Goal: Find contact information: Find contact information

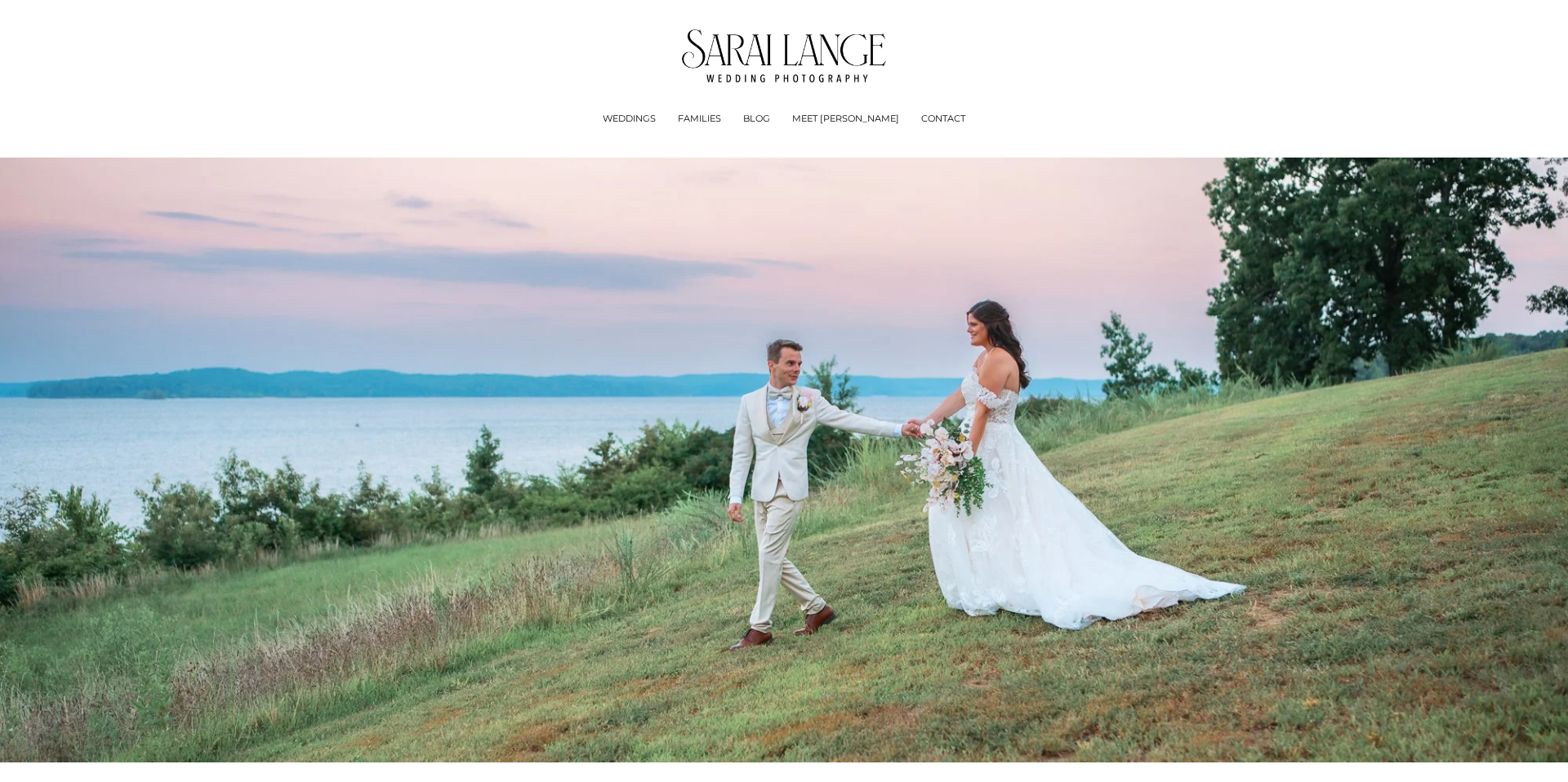
click at [0, 0] on span "Experience + Pricing" at bounding box center [0, 0] width 0 height 0
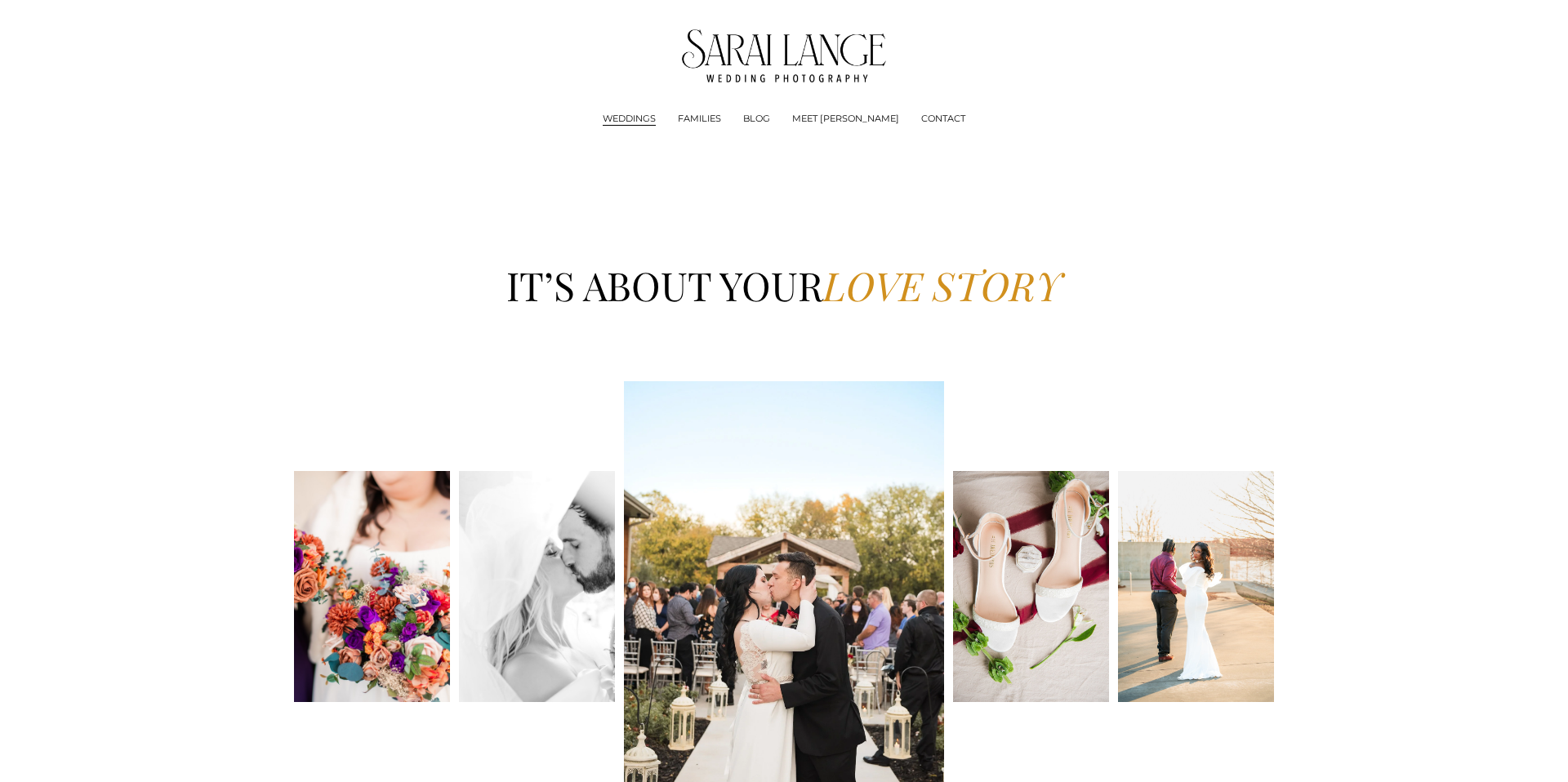
click at [721, 121] on link "FAMILIES" at bounding box center [700, 119] width 44 height 17
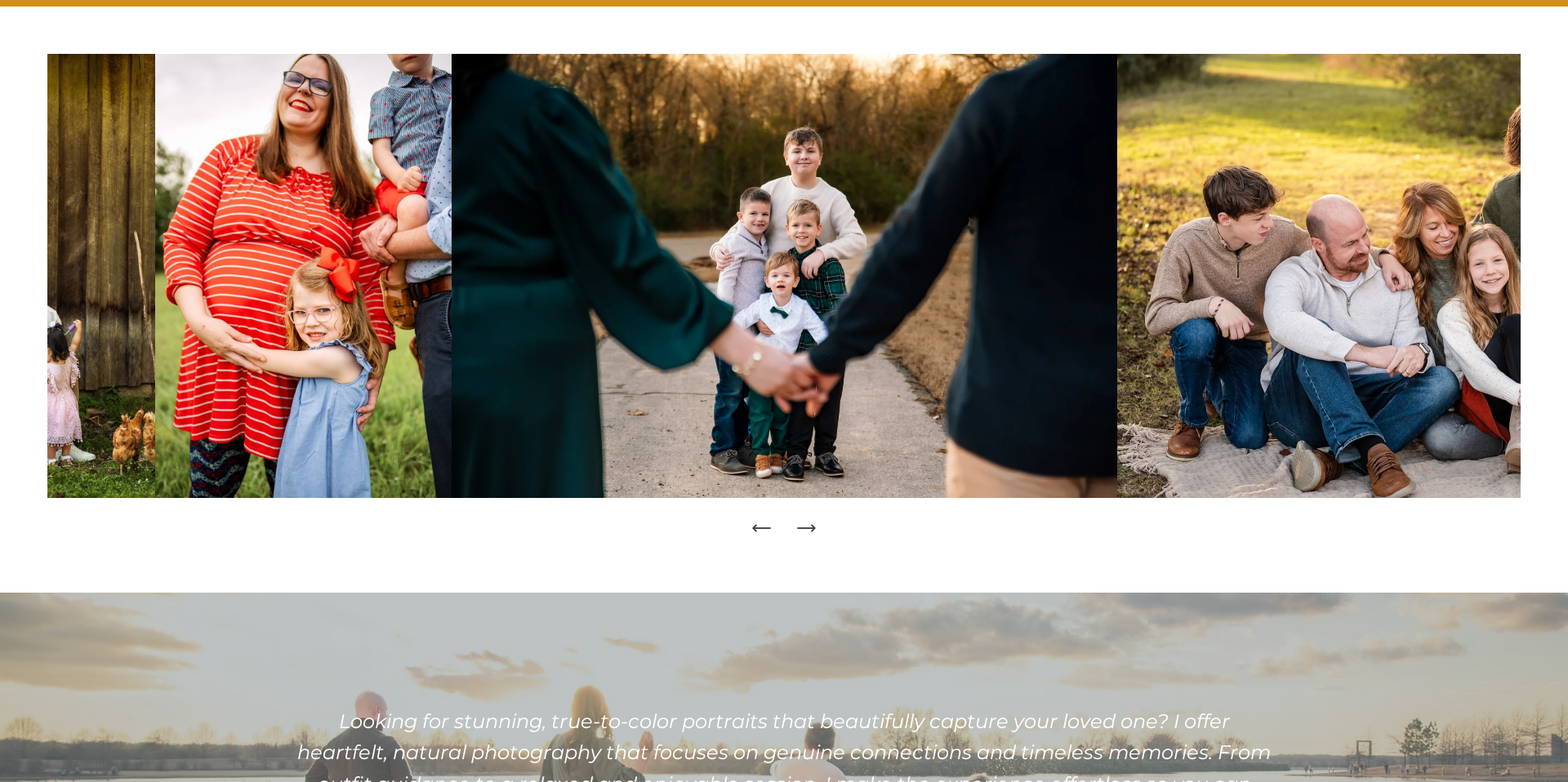
scroll to position [249, 0]
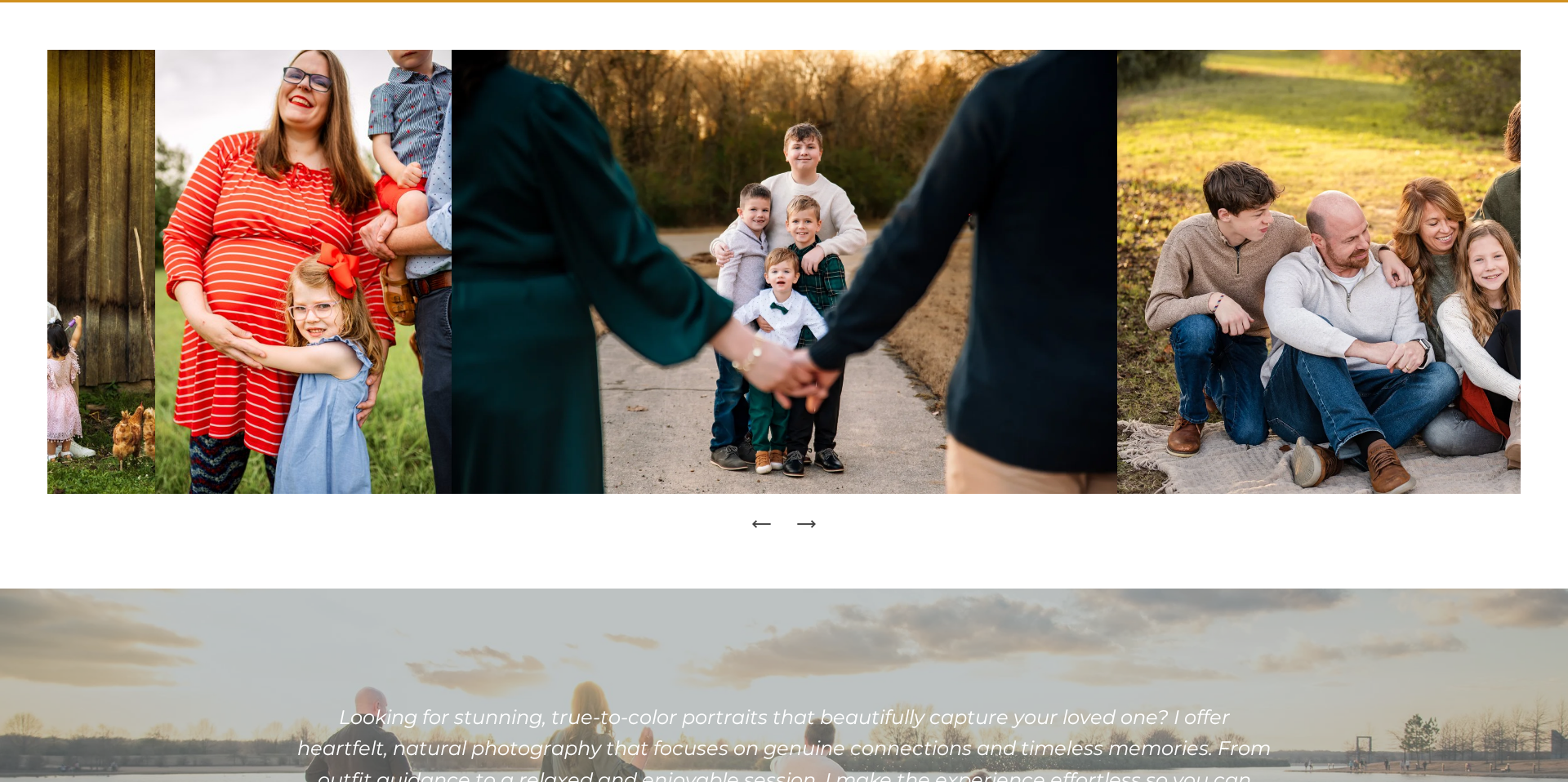
click at [811, 525] on icon "Next Slide" at bounding box center [805, 525] width 17 height 0
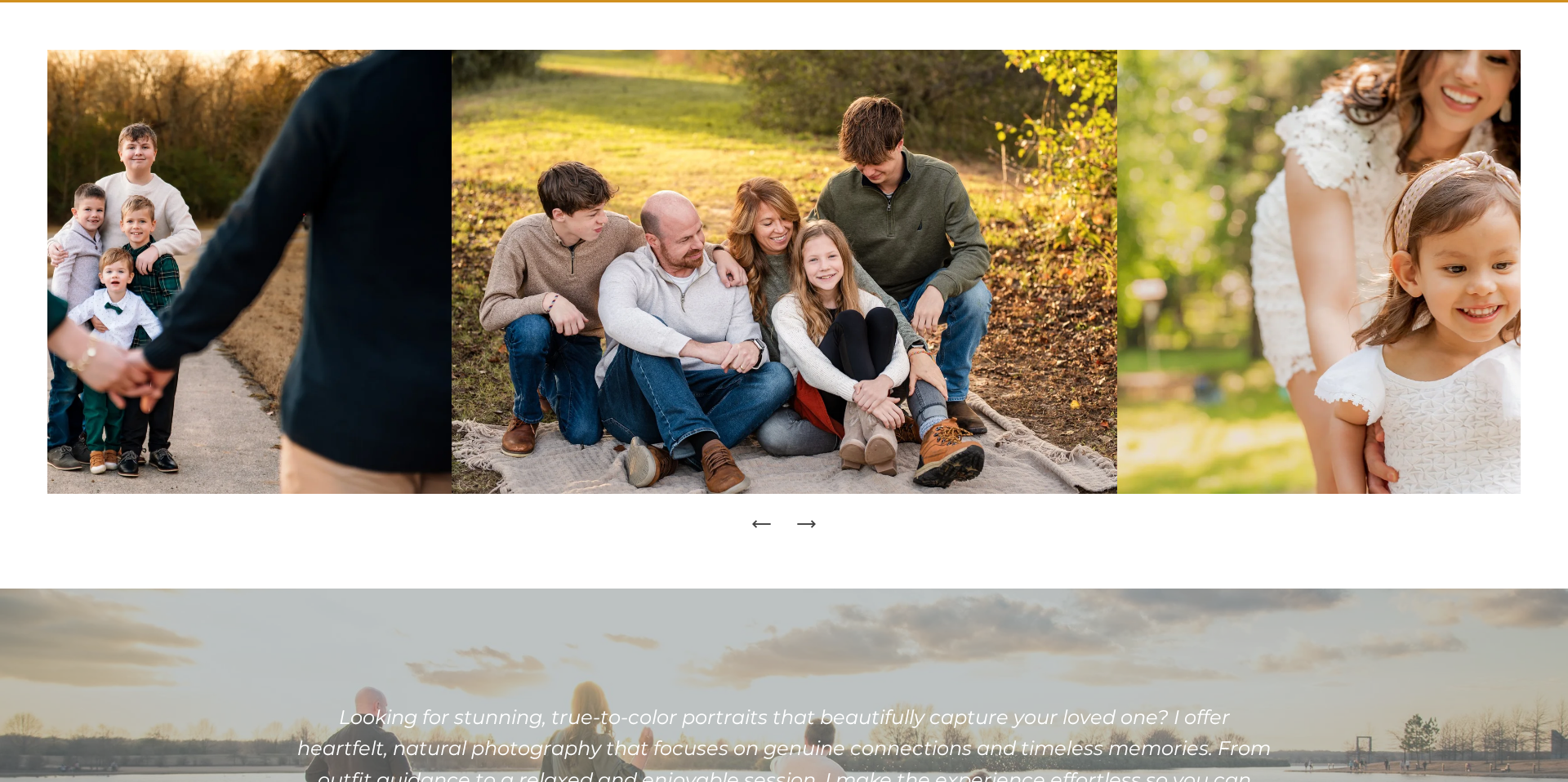
click at [813, 526] on icon "Next Slide" at bounding box center [813, 524] width 3 height 7
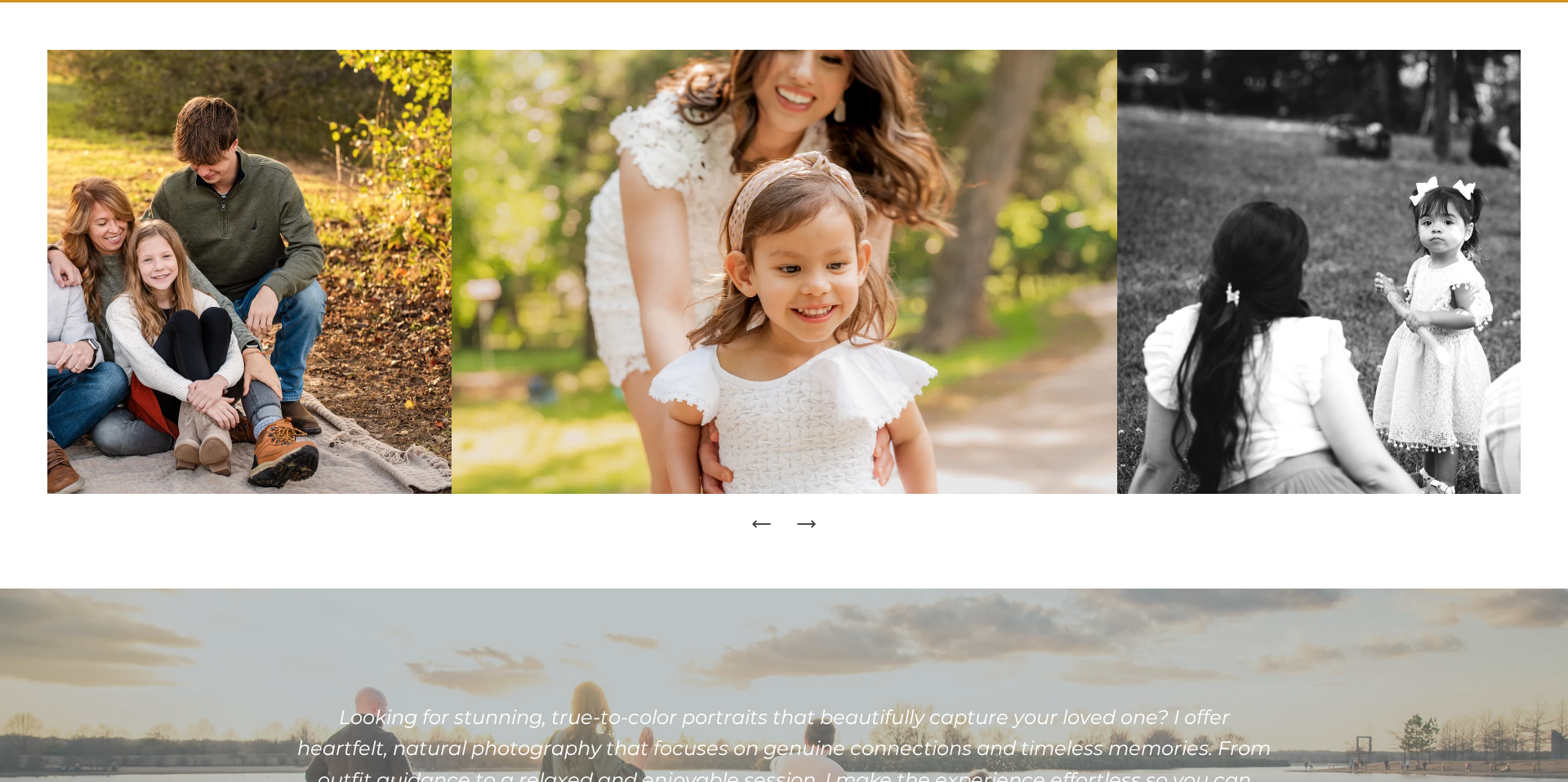
click at [813, 526] on icon "Next Slide" at bounding box center [813, 524] width 3 height 7
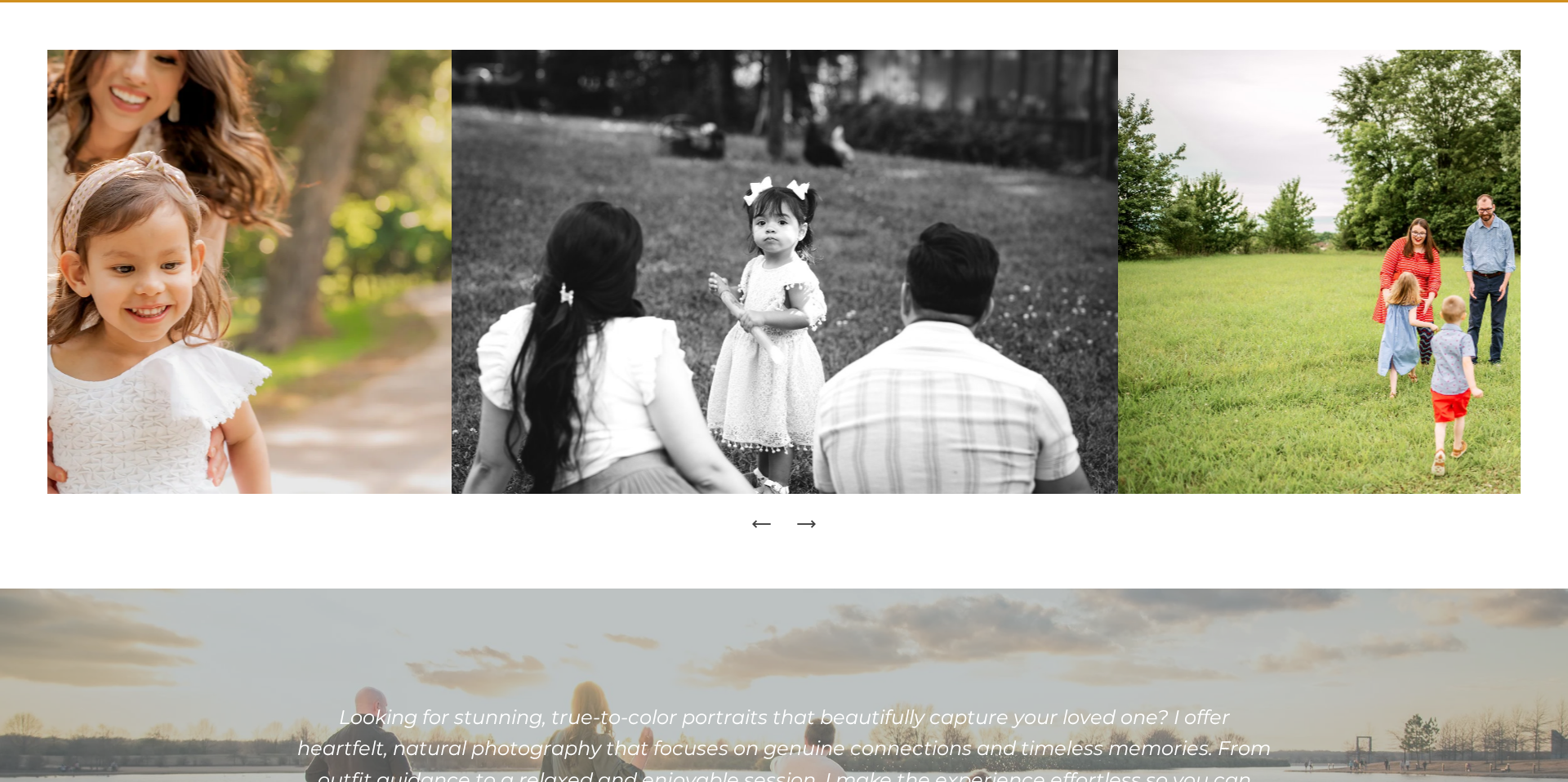
click at [813, 526] on icon "Next Slide" at bounding box center [813, 524] width 3 height 7
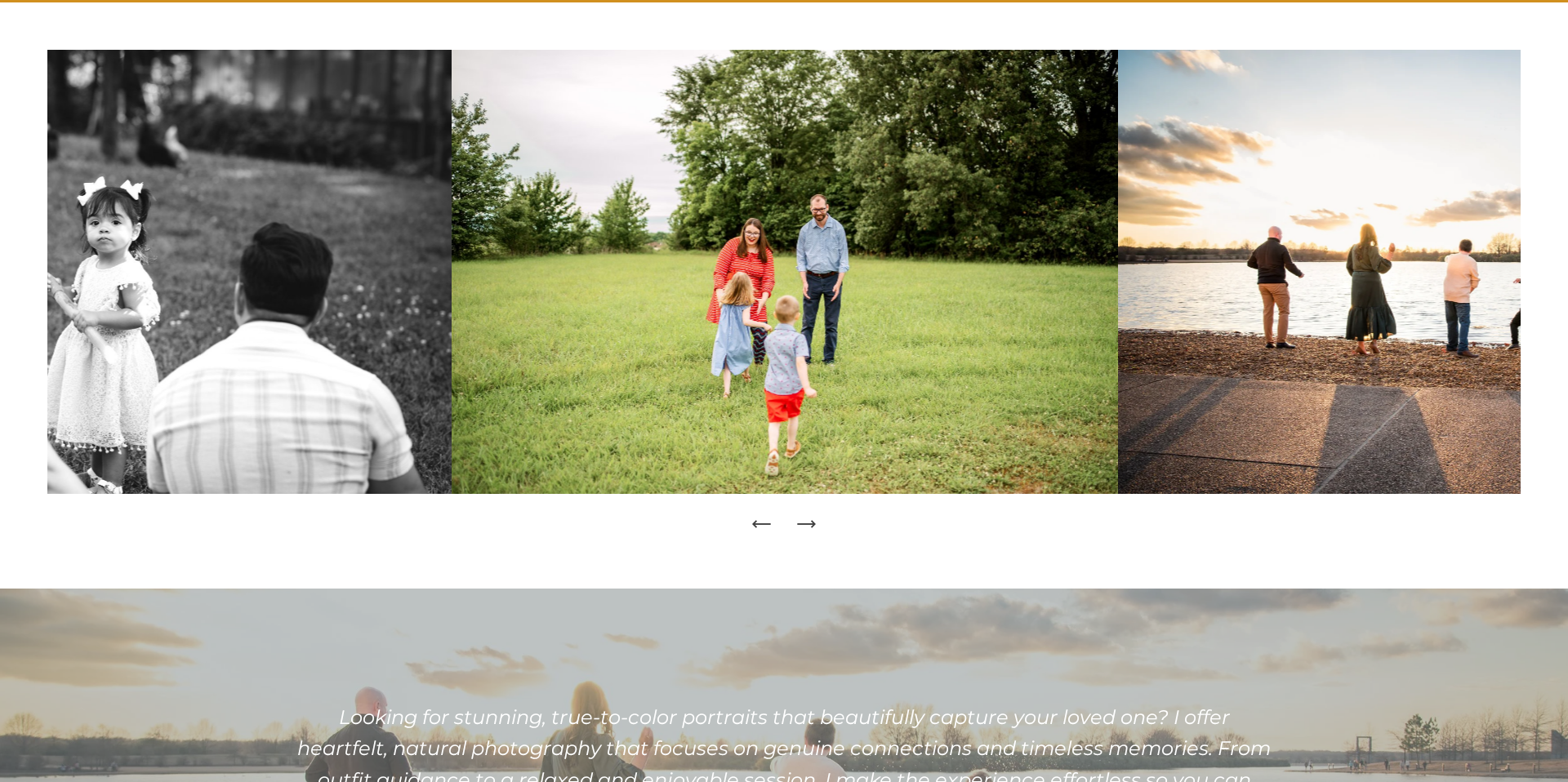
click at [813, 526] on icon "Next Slide" at bounding box center [813, 524] width 3 height 7
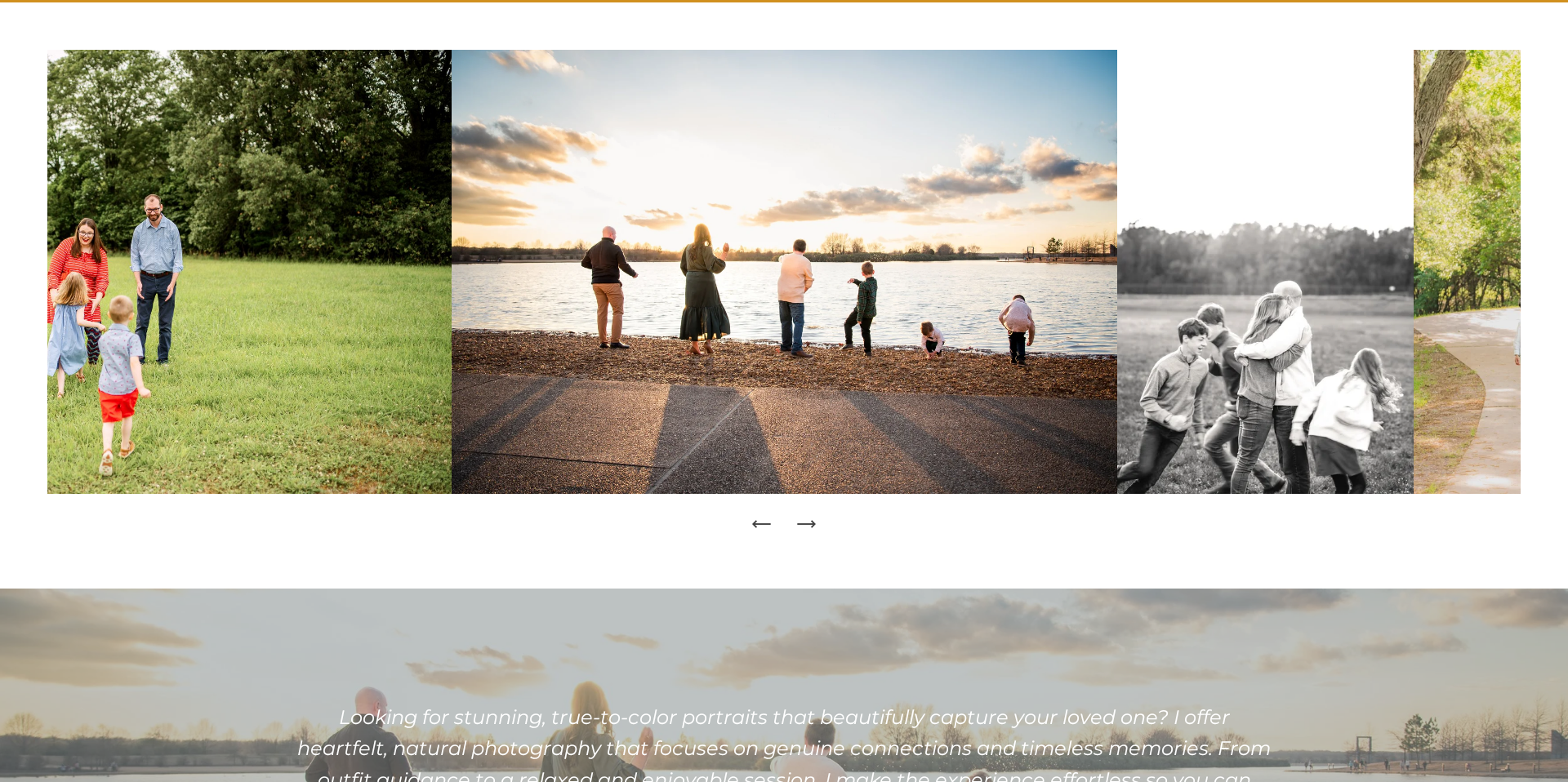
click at [813, 526] on icon "Next Slide" at bounding box center [813, 524] width 3 height 7
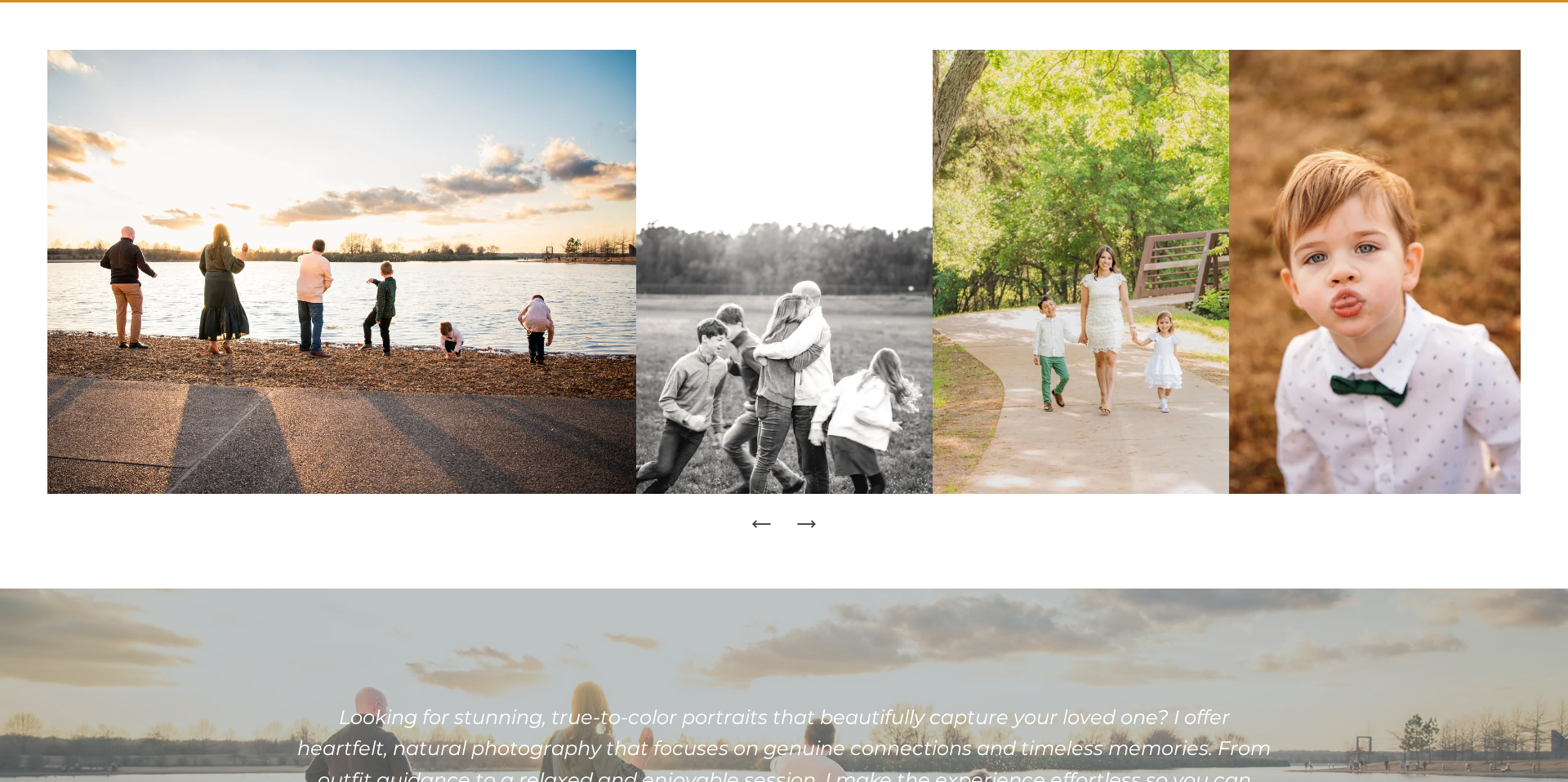
click at [813, 526] on icon "Next Slide" at bounding box center [813, 524] width 3 height 7
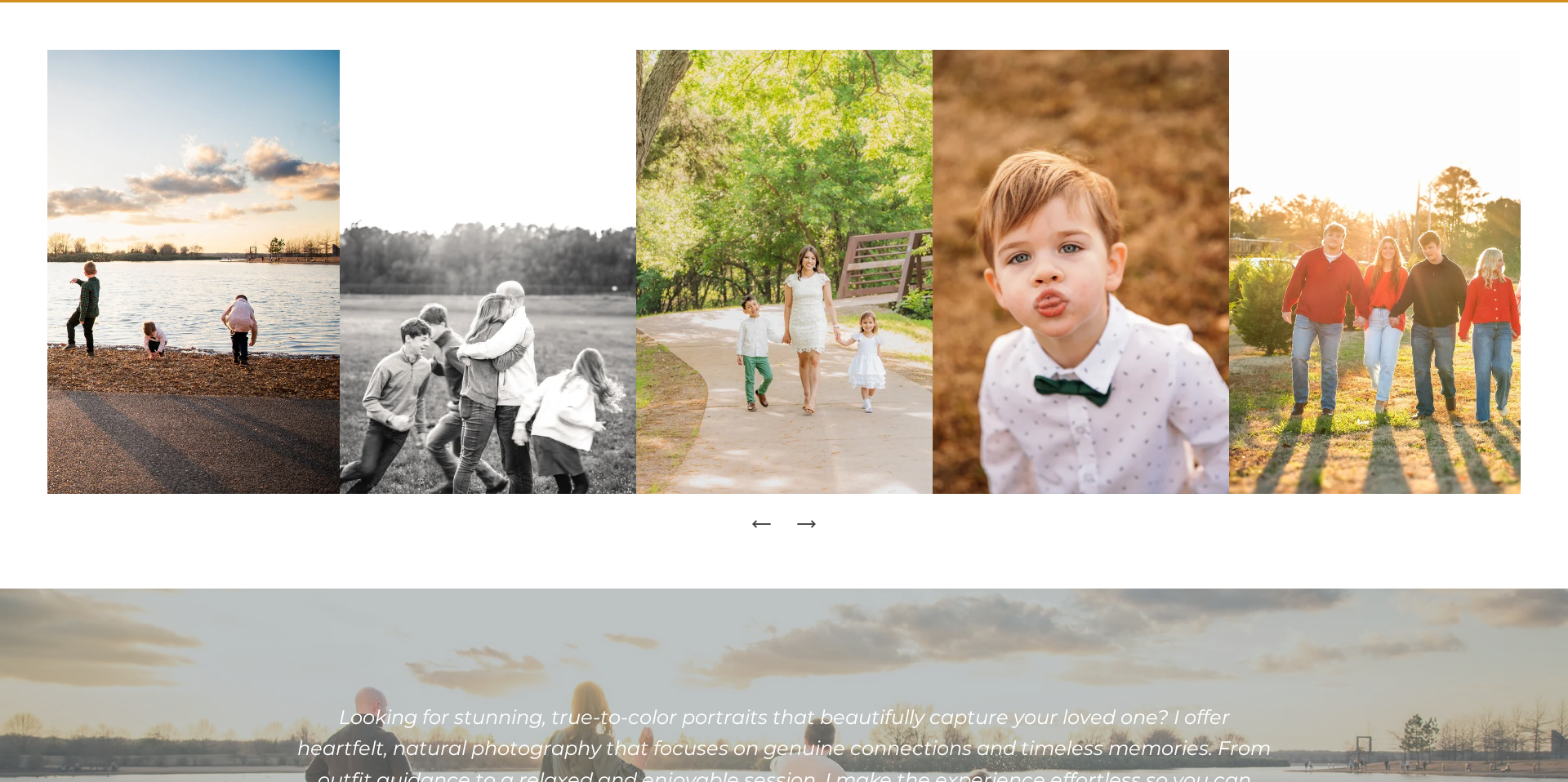
click at [813, 526] on icon "Next Slide" at bounding box center [813, 524] width 3 height 7
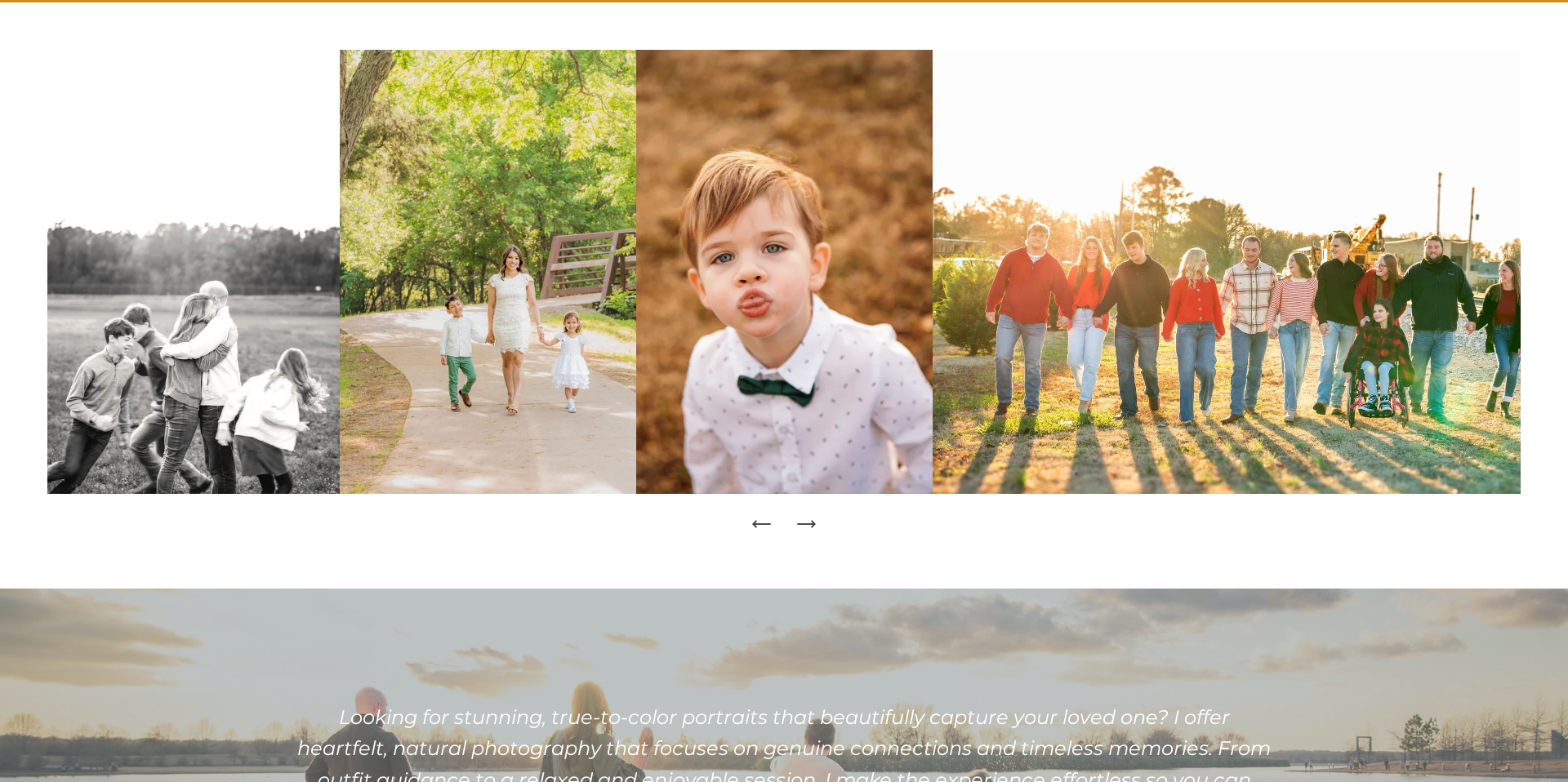
click at [810, 526] on icon "Next Slide" at bounding box center [806, 524] width 23 height 23
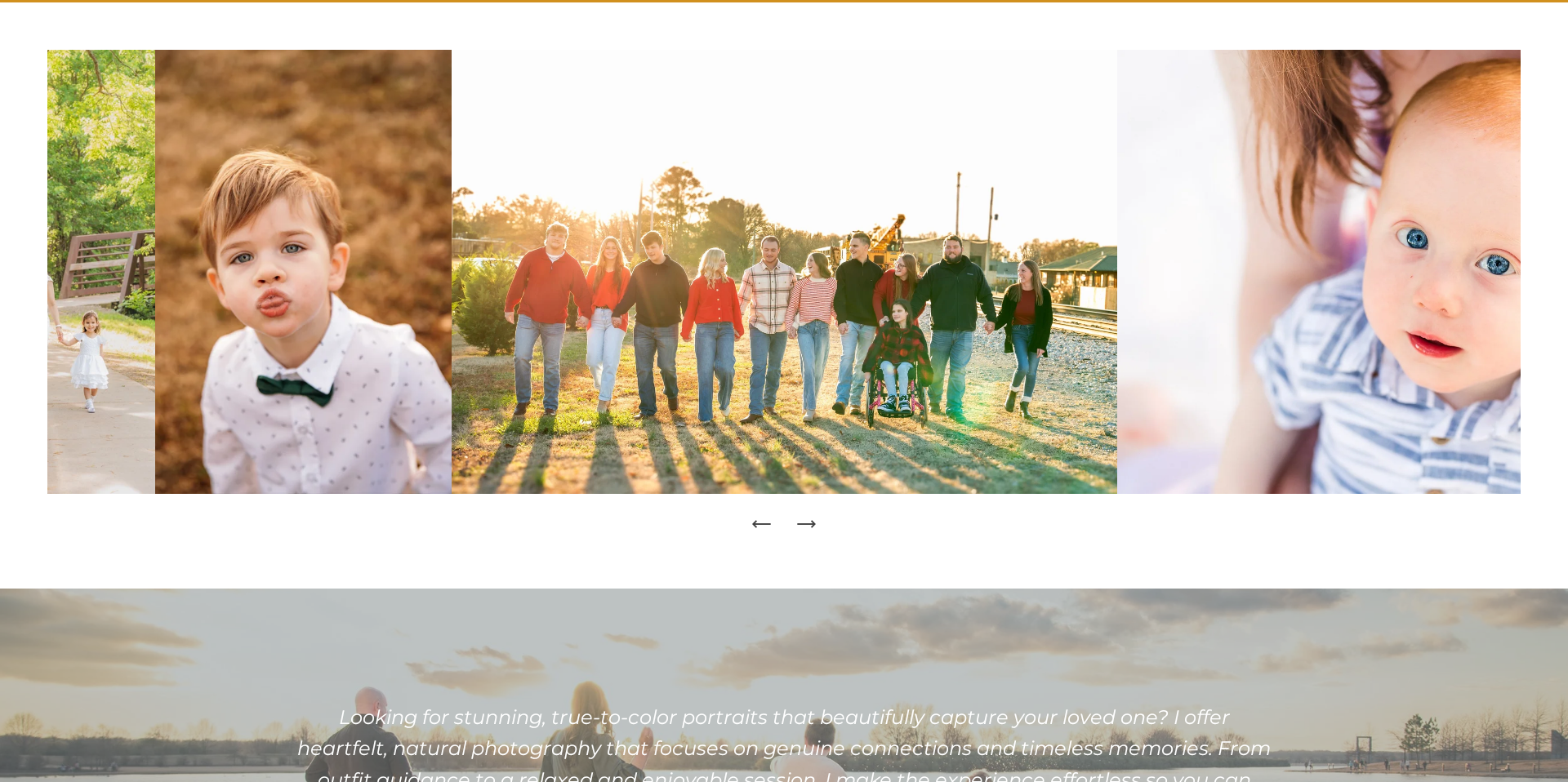
click at [810, 526] on icon "Next Slide" at bounding box center [806, 524] width 23 height 23
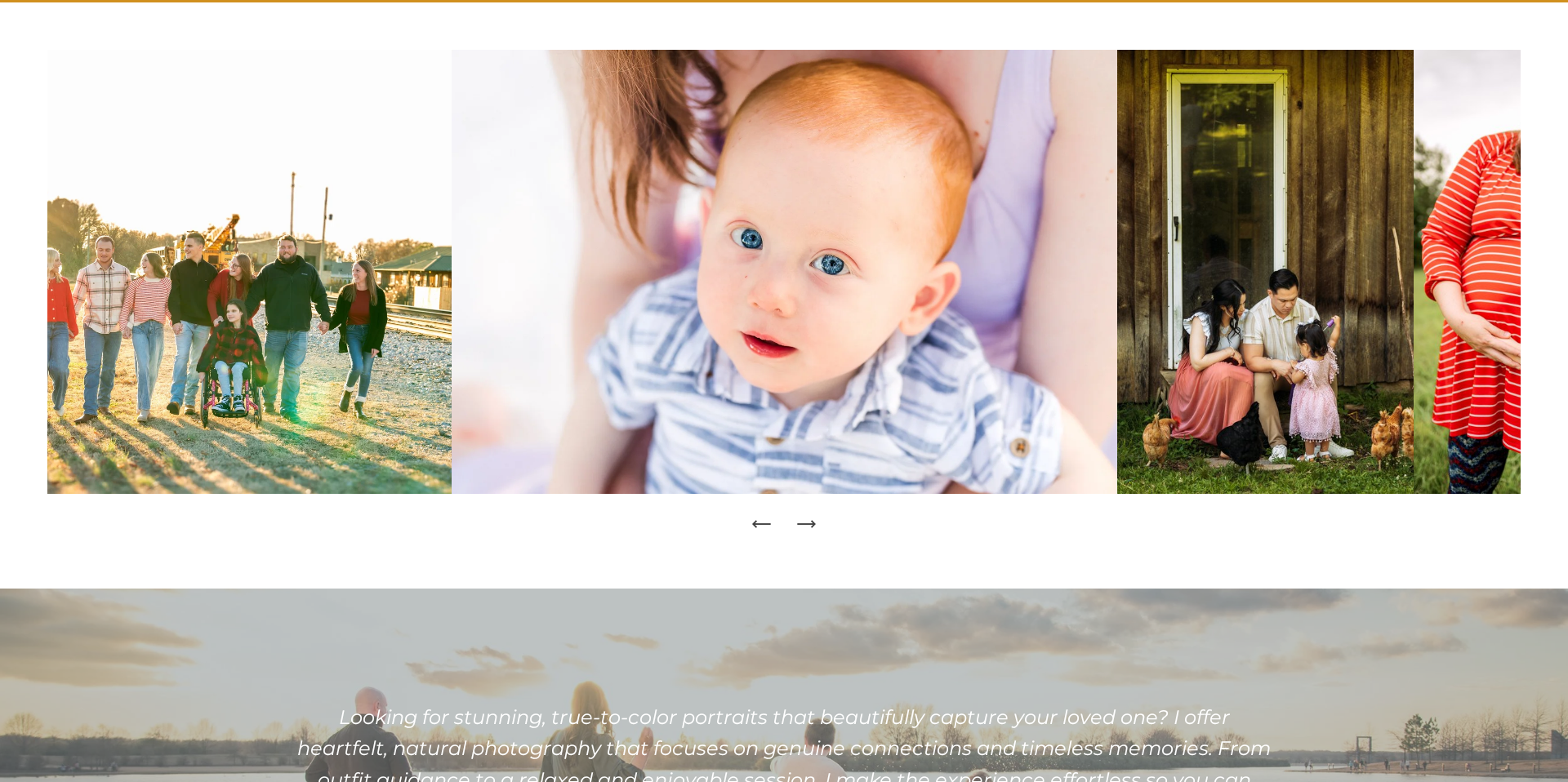
click at [810, 526] on icon "Next Slide" at bounding box center [806, 524] width 23 height 23
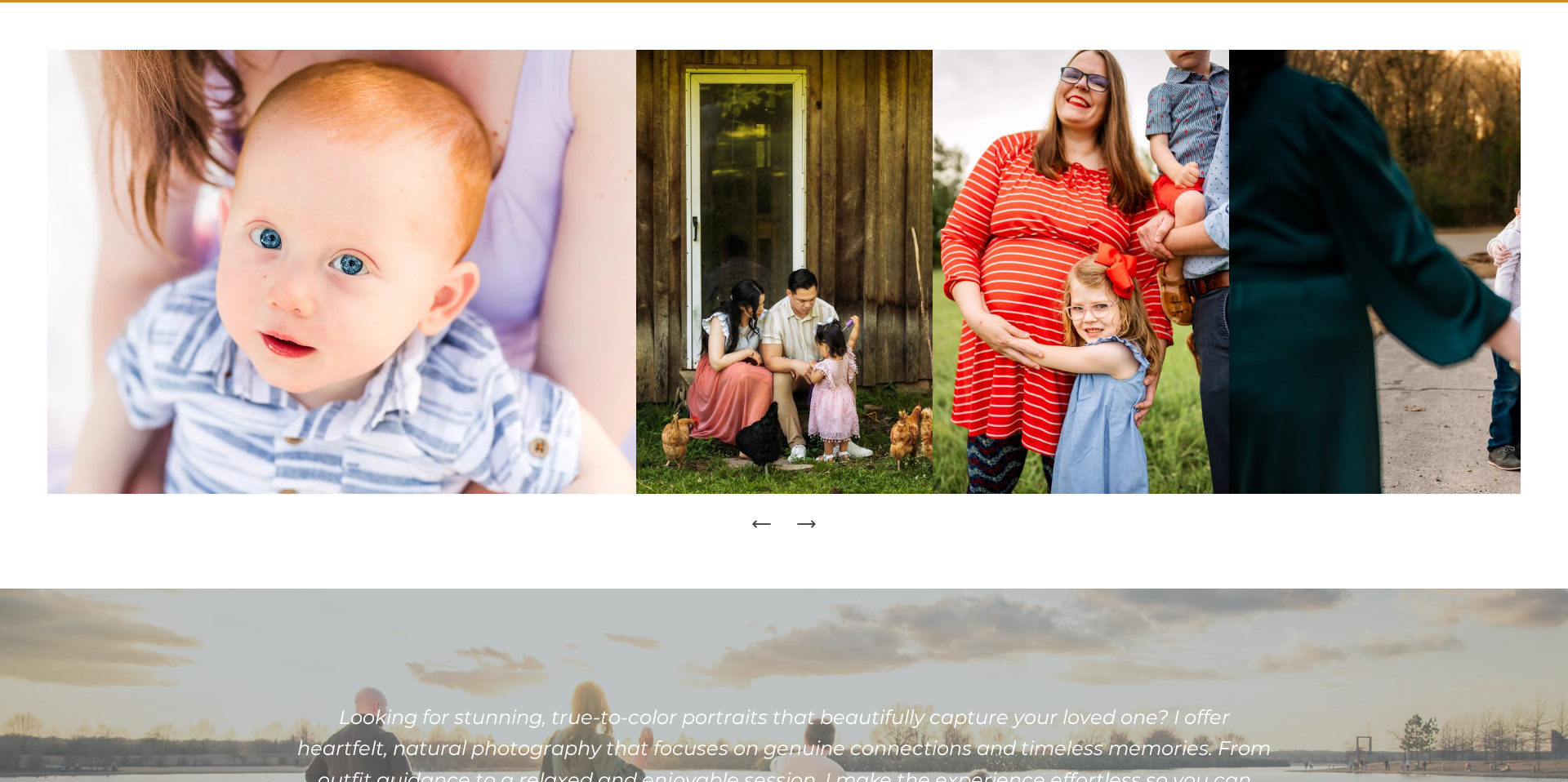
click at [810, 526] on icon "Next Slide" at bounding box center [806, 524] width 23 height 23
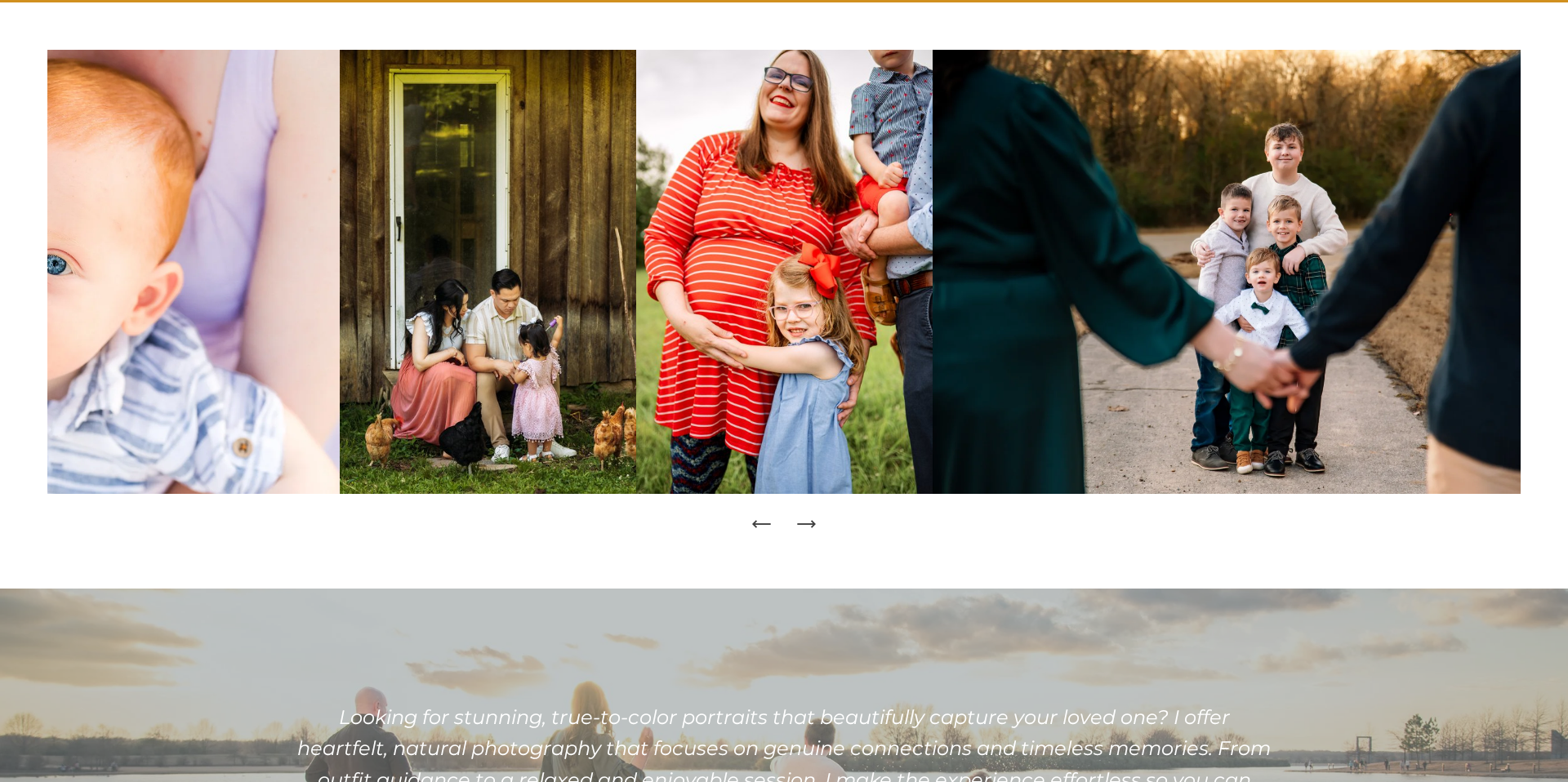
click at [810, 526] on icon "Next Slide" at bounding box center [806, 524] width 23 height 23
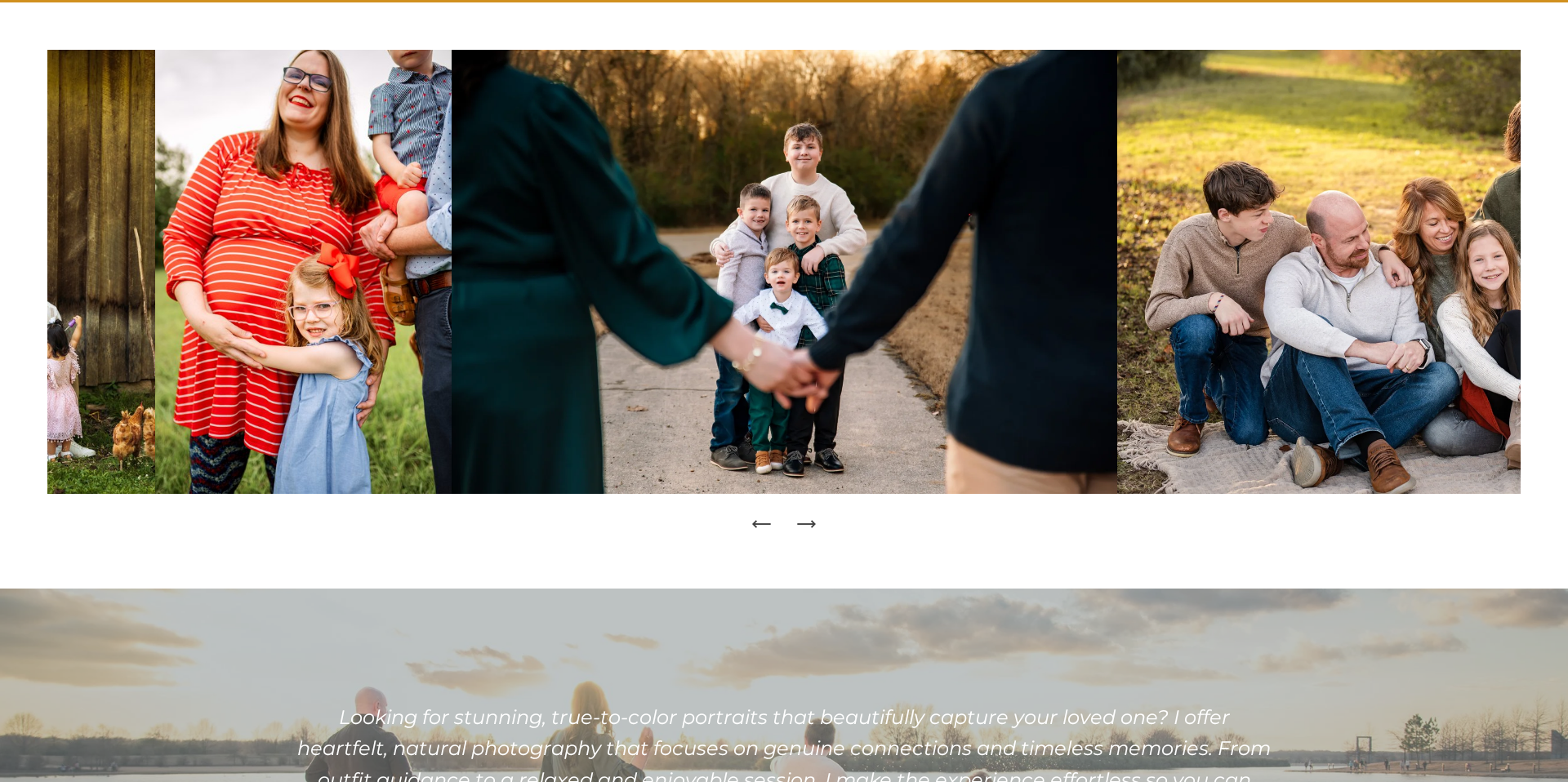
click at [810, 526] on icon "Next Slide" at bounding box center [806, 524] width 23 height 23
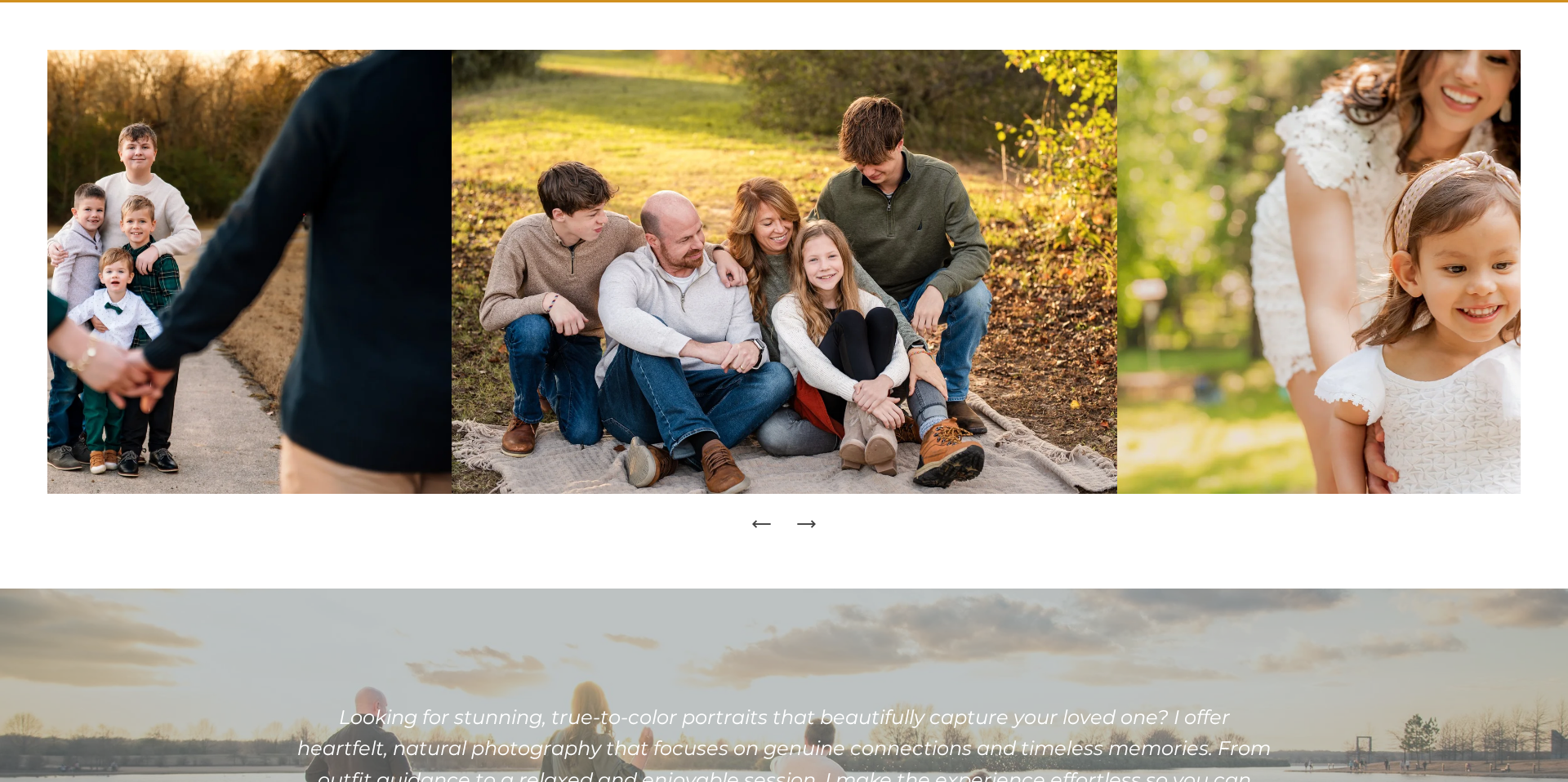
click at [810, 526] on icon "Next Slide" at bounding box center [806, 524] width 23 height 23
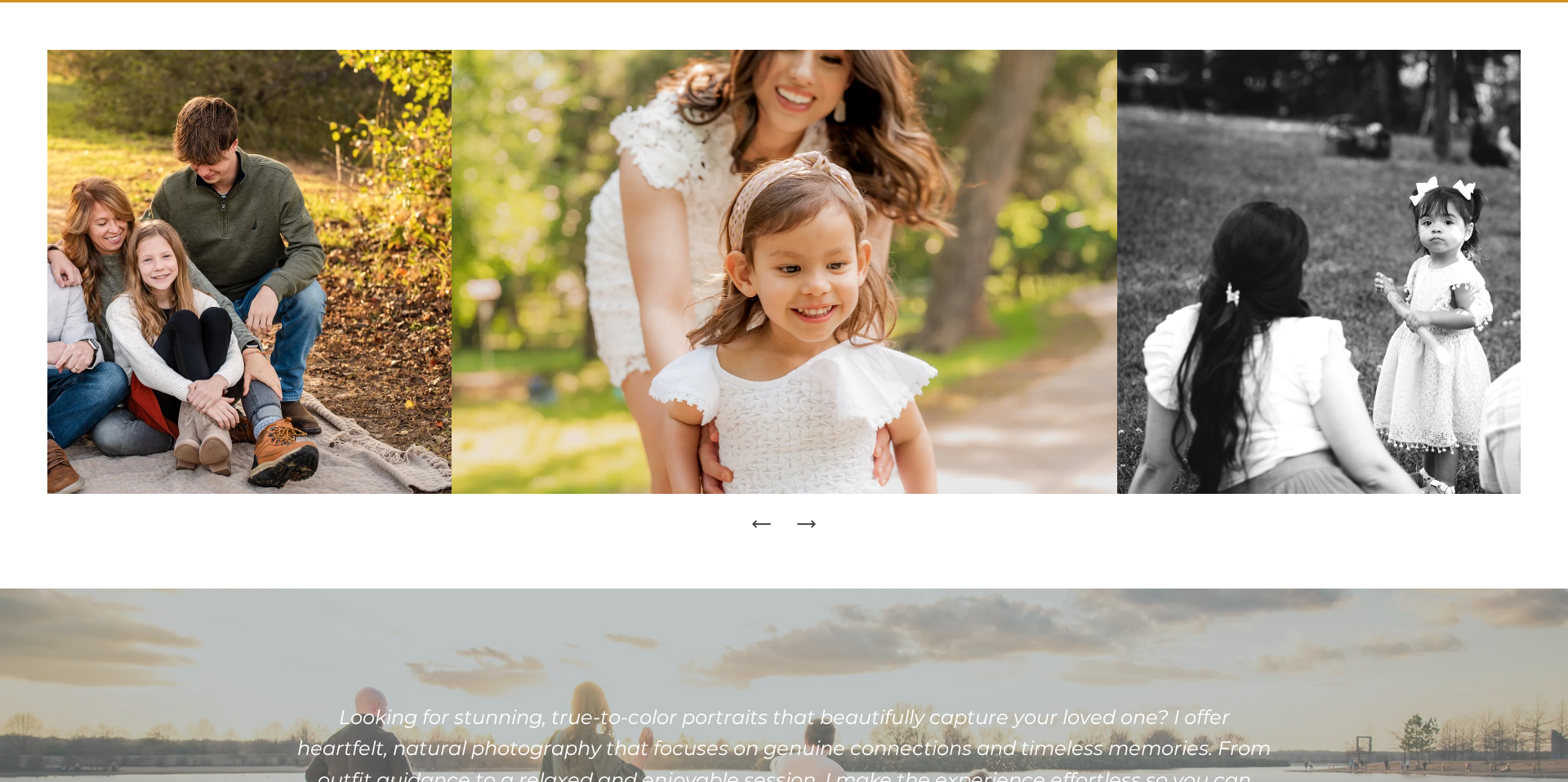
click at [810, 526] on icon "Next Slide" at bounding box center [806, 524] width 23 height 23
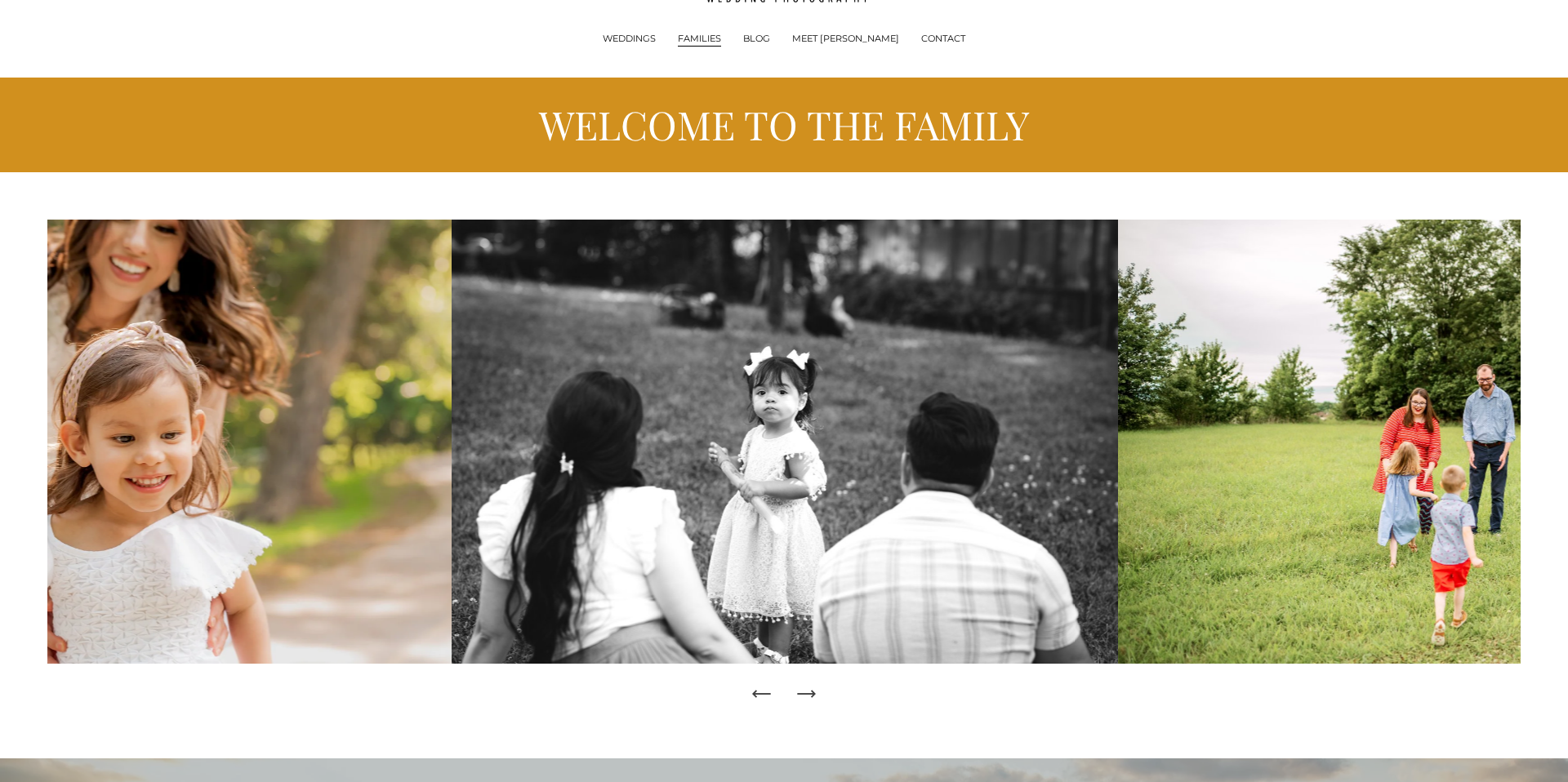
scroll to position [0, 0]
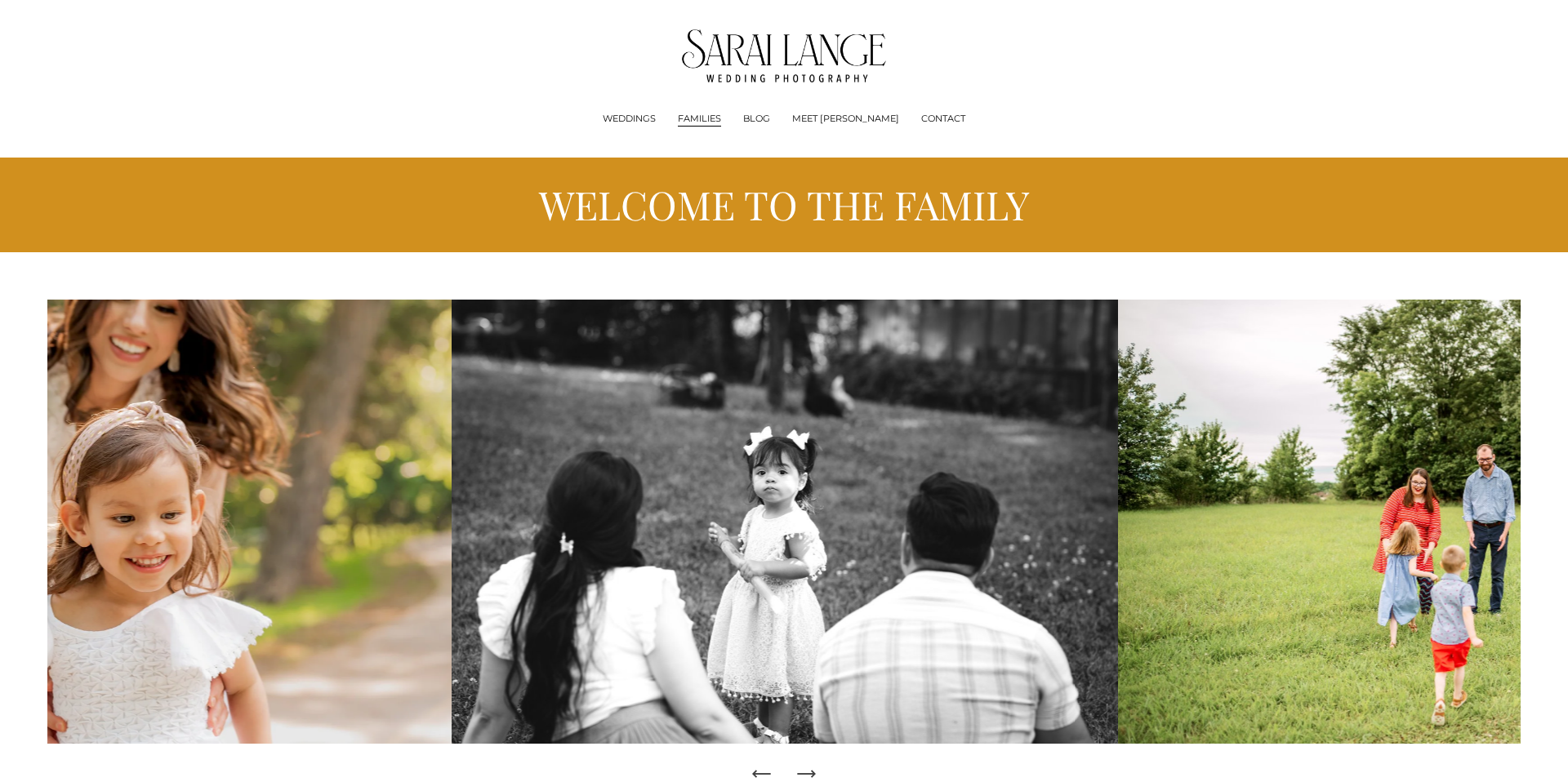
click at [923, 113] on link "CONTACT" at bounding box center [943, 119] width 45 height 17
